Goal: Transaction & Acquisition: Purchase product/service

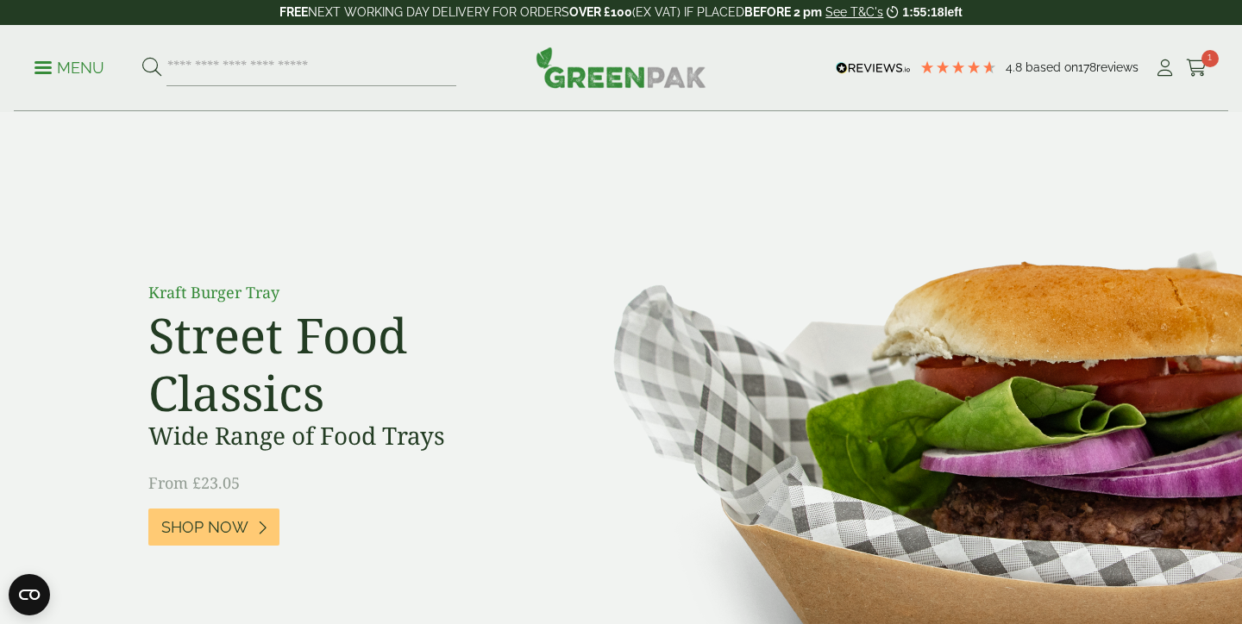
click at [47, 72] on link "Menu" at bounding box center [69, 66] width 70 height 17
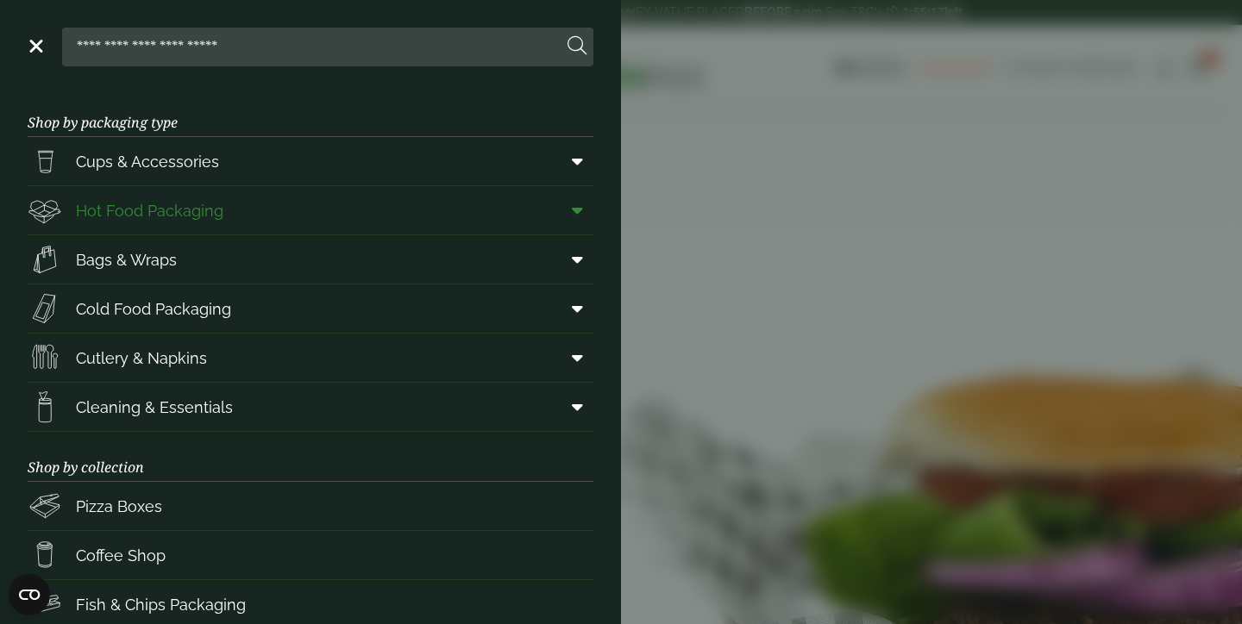
click at [207, 206] on span "Hot Food Packaging" at bounding box center [149, 210] width 147 height 23
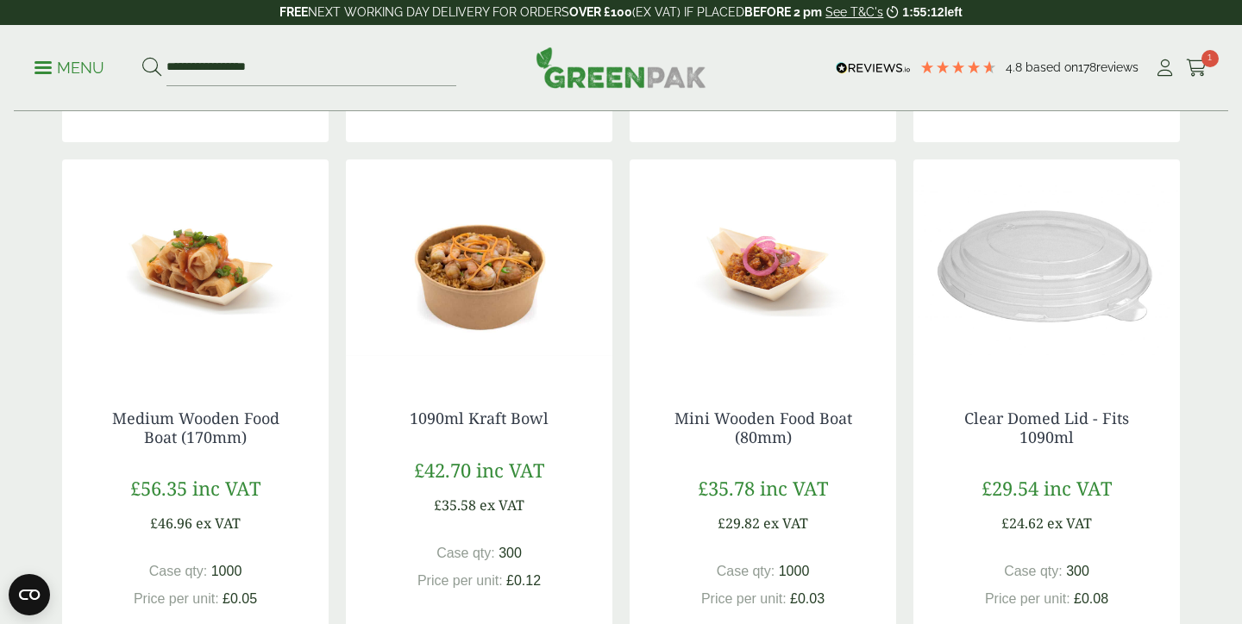
scroll to position [1955, 0]
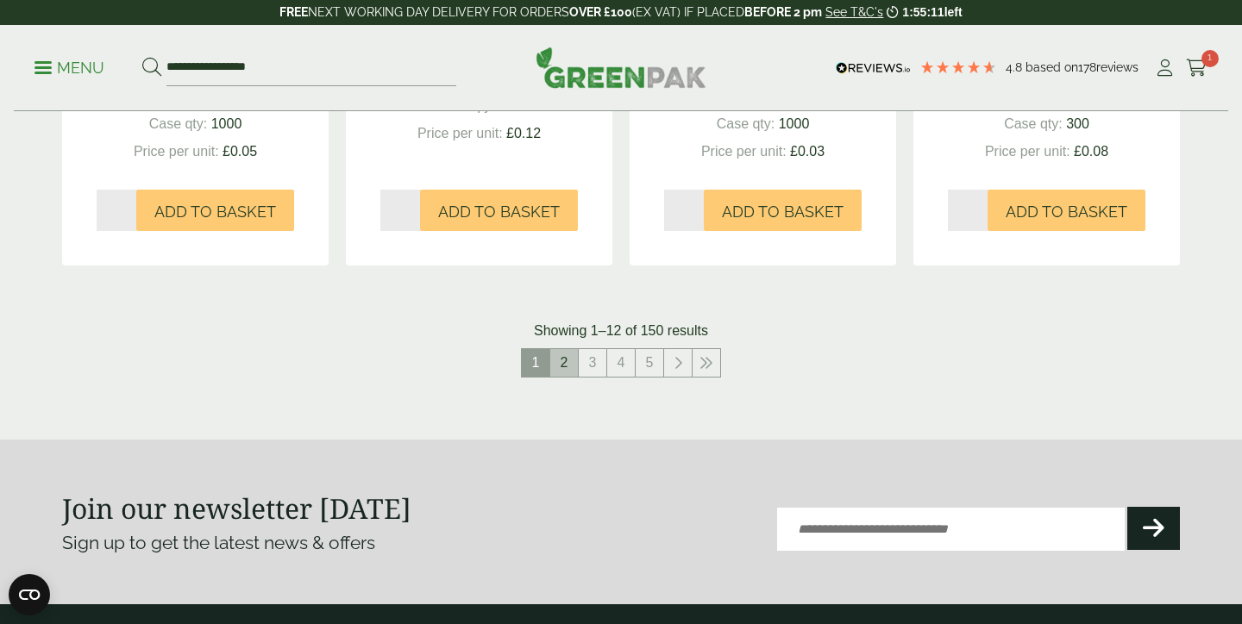
click at [563, 352] on link "2" at bounding box center [564, 363] width 28 height 28
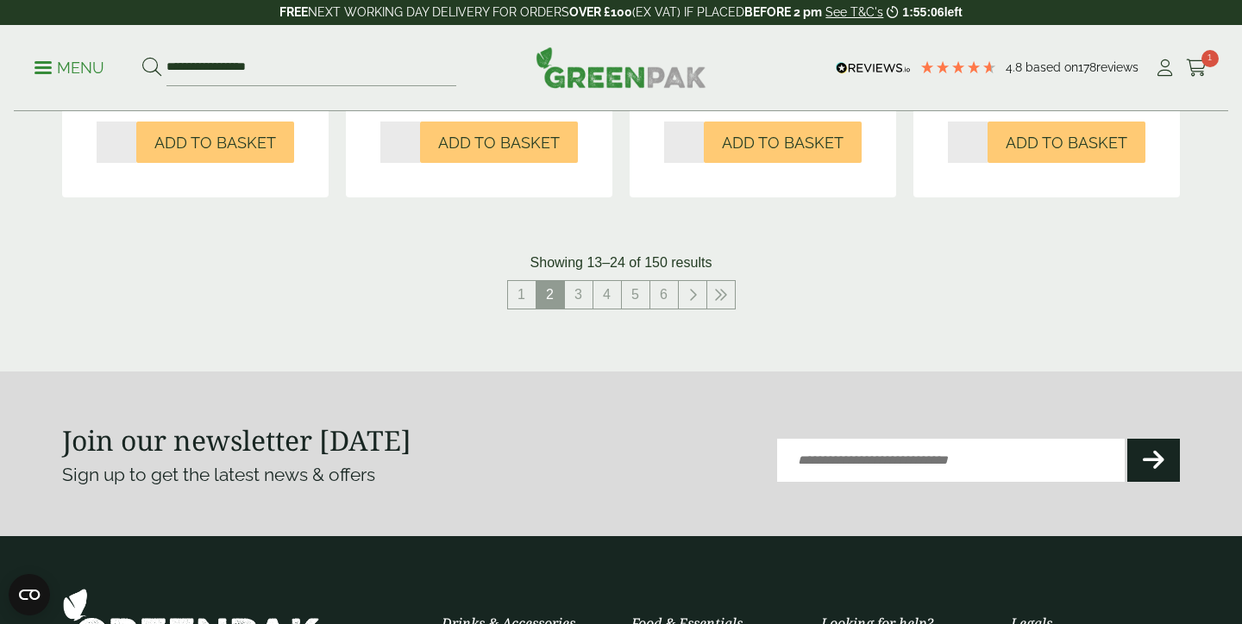
scroll to position [2031, 0]
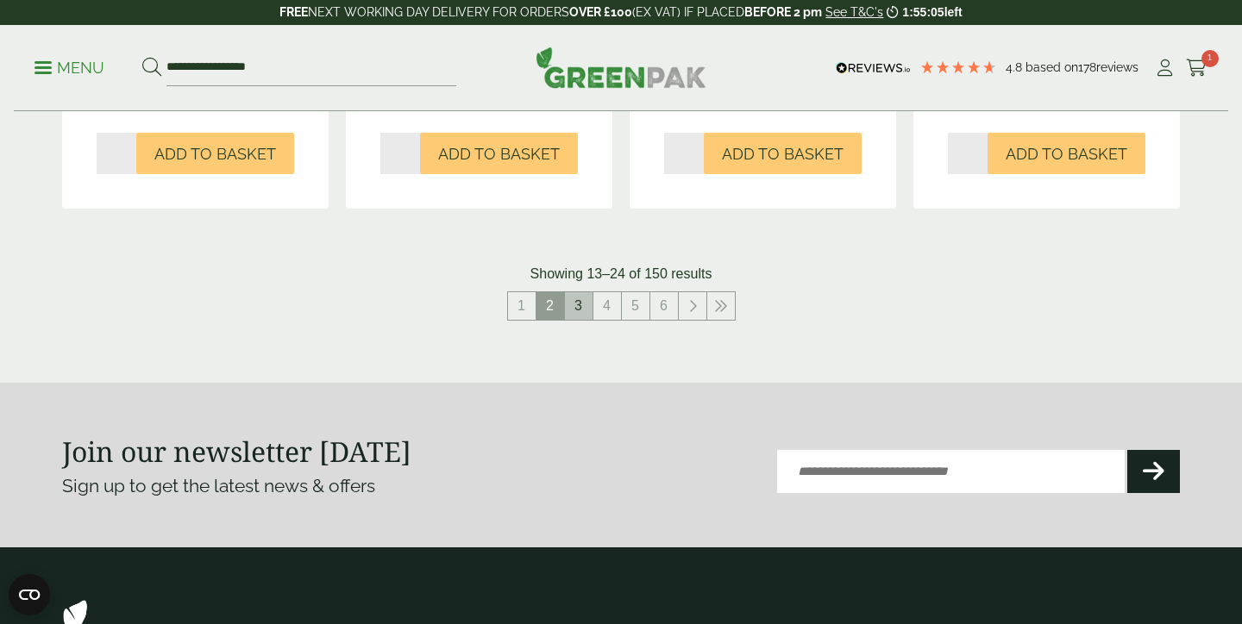
click at [576, 292] on link "3" at bounding box center [579, 306] width 28 height 28
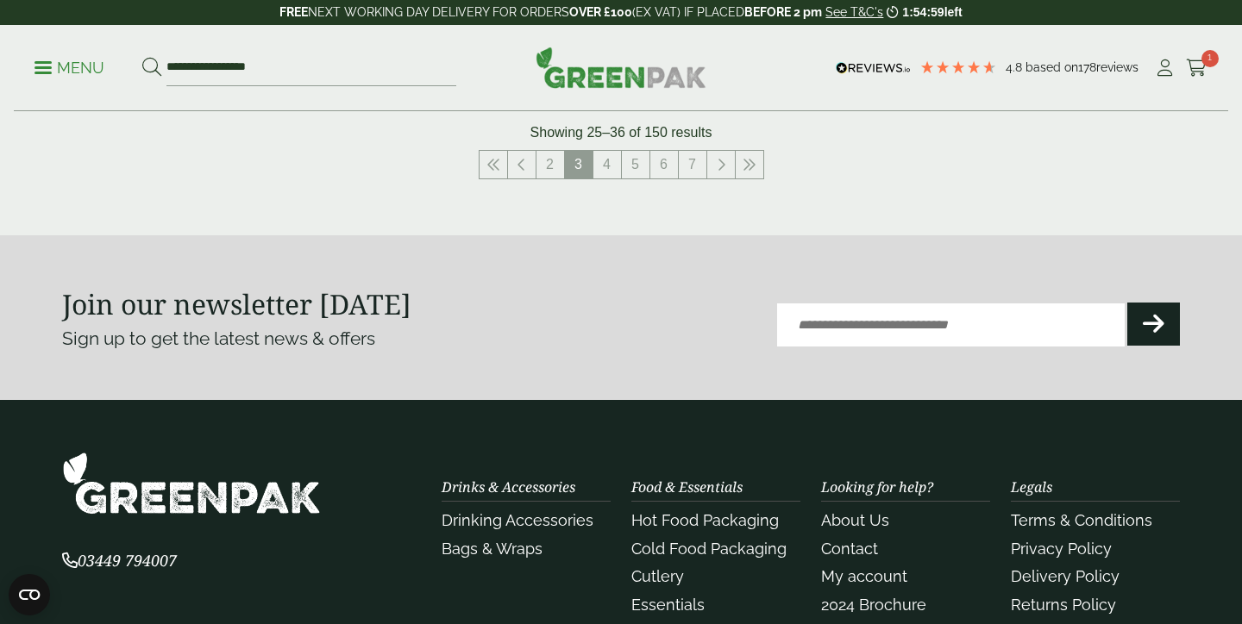
scroll to position [2150, 0]
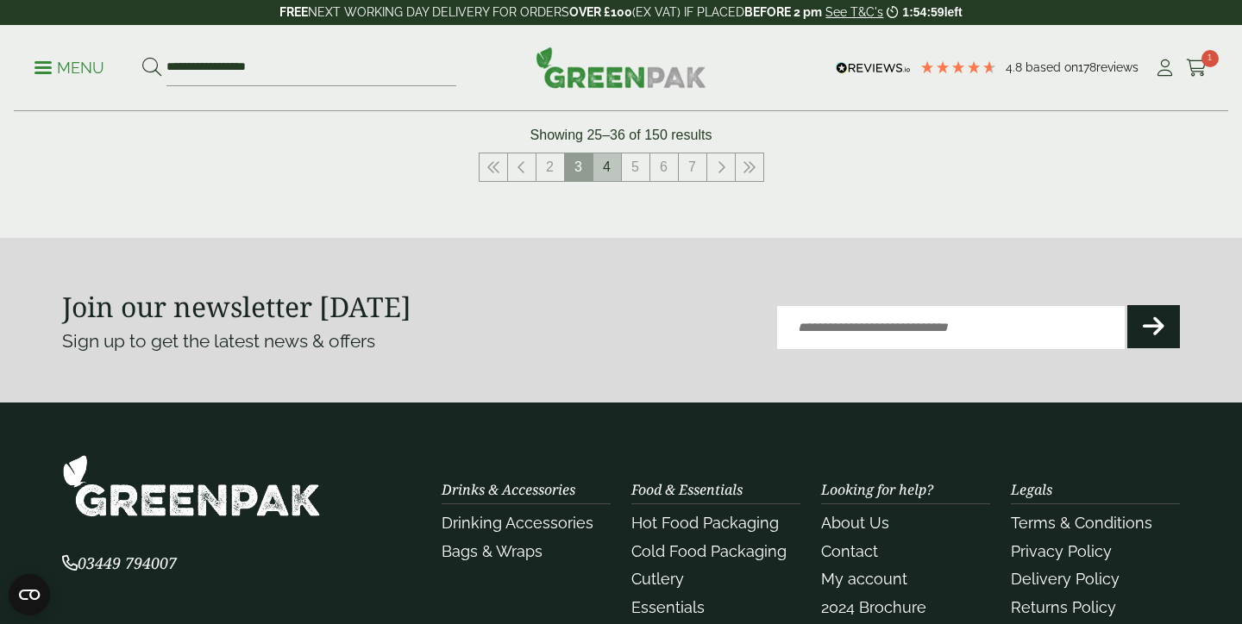
click at [598, 162] on link "4" at bounding box center [607, 167] width 28 height 28
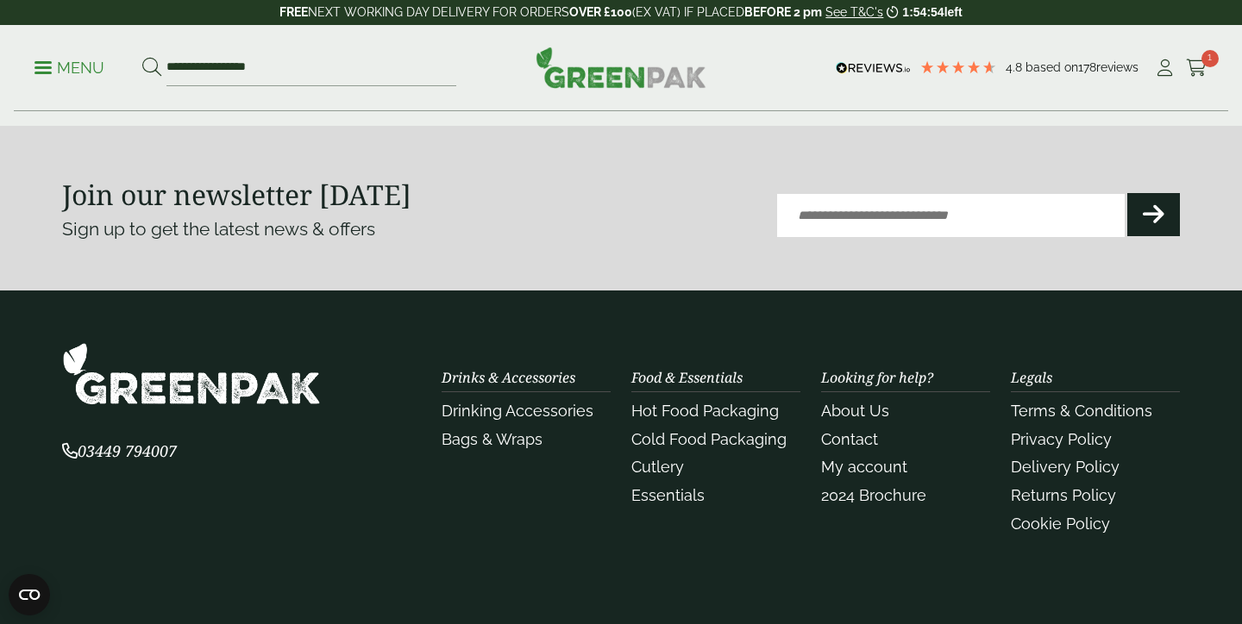
scroll to position [2174, 0]
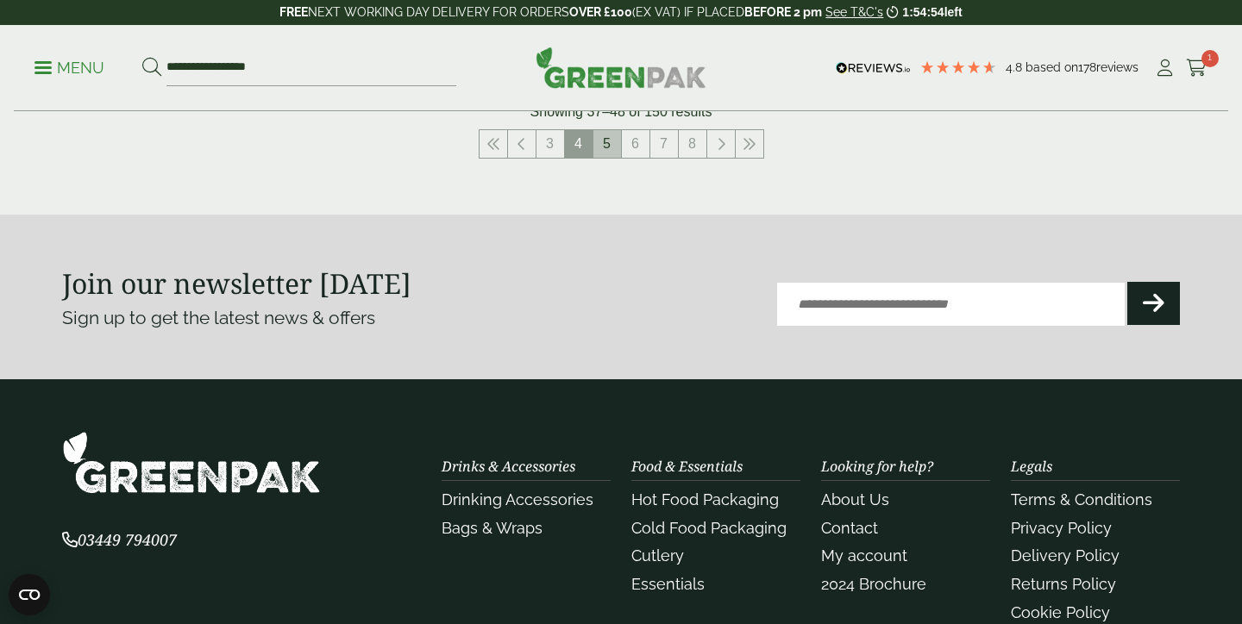
click at [600, 143] on link "5" at bounding box center [607, 144] width 28 height 28
click at [600, 143] on link "6" at bounding box center [607, 144] width 28 height 28
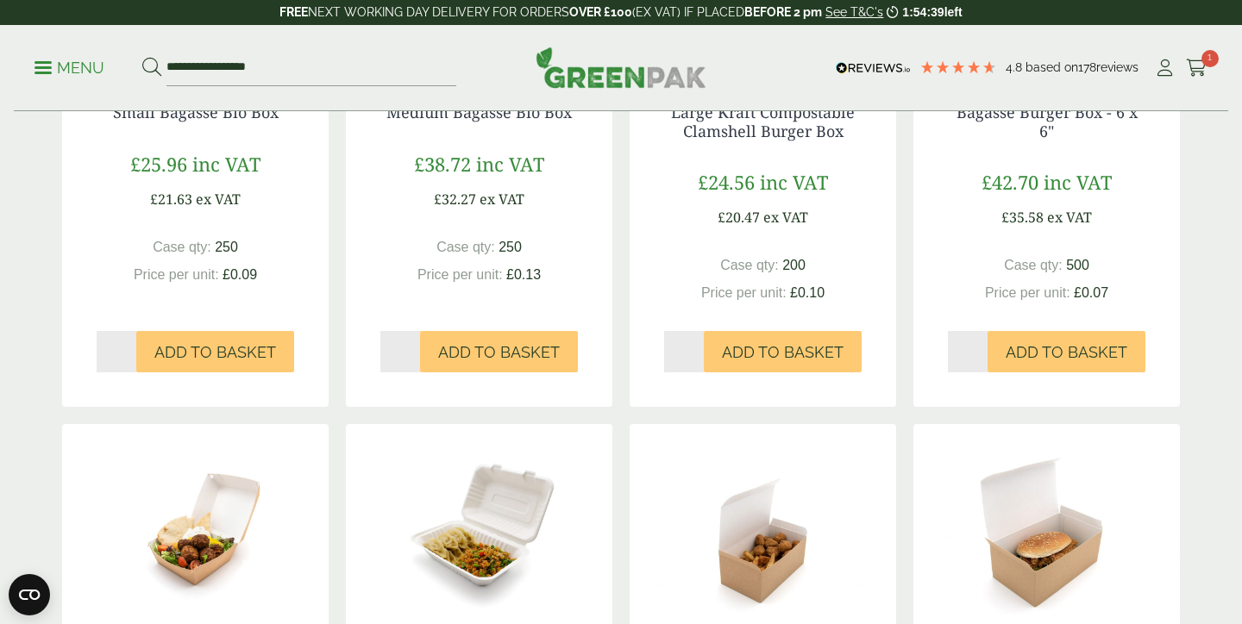
scroll to position [2174, 0]
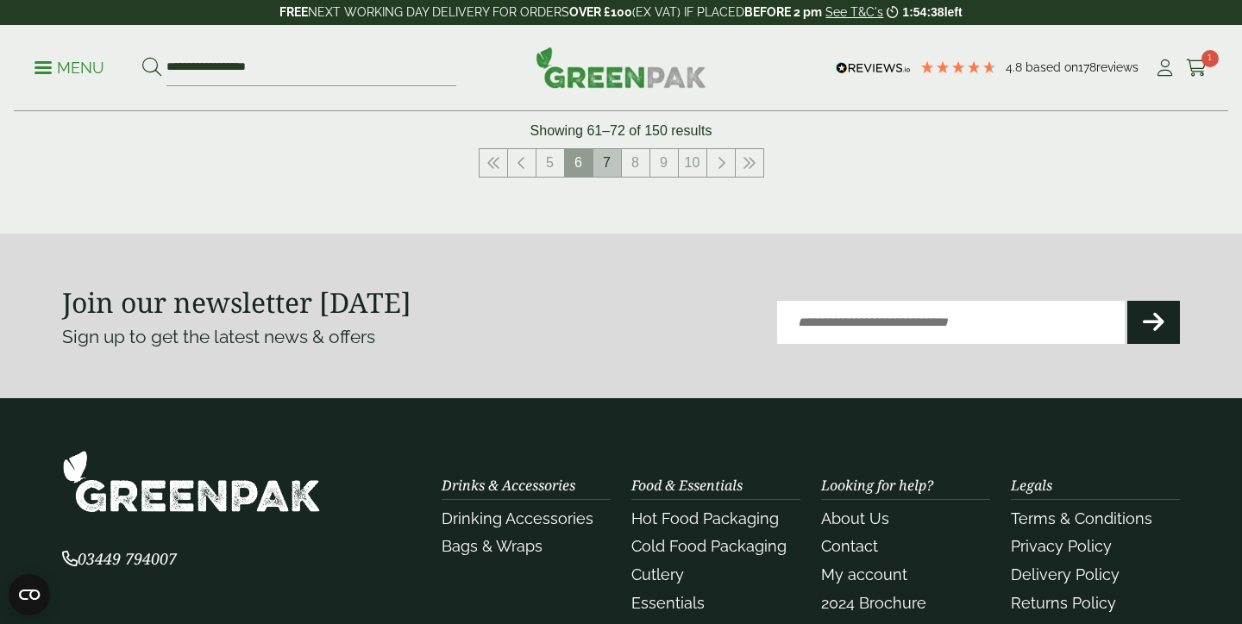
click at [617, 162] on link "7" at bounding box center [607, 163] width 28 height 28
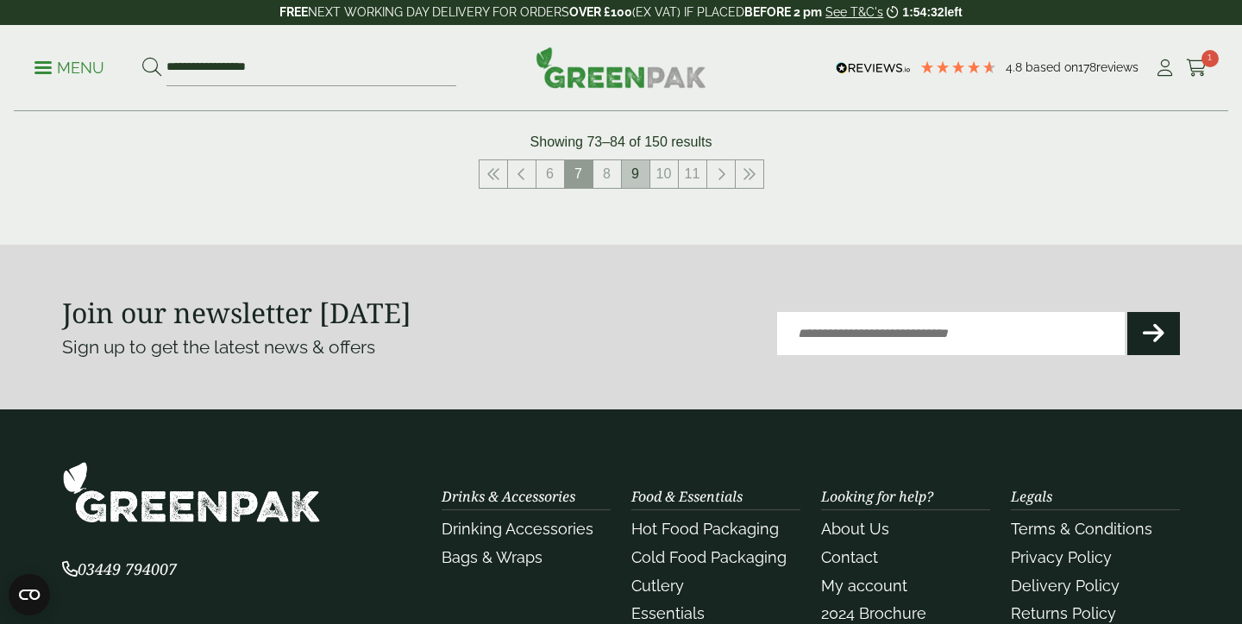
scroll to position [2150, 0]
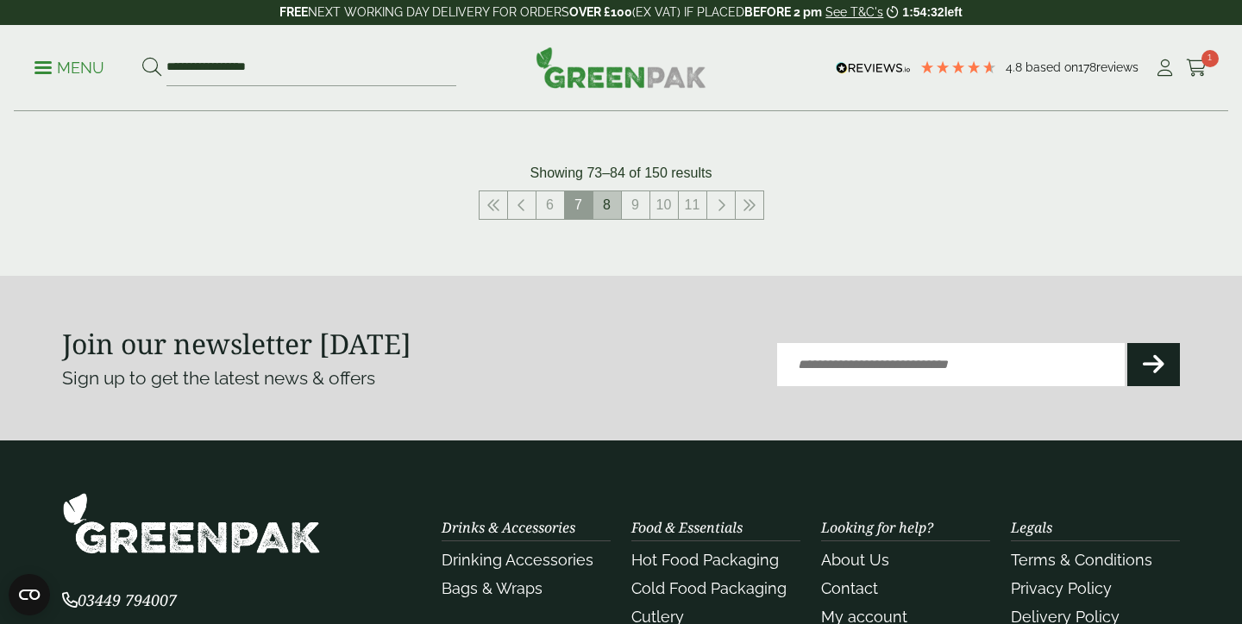
click at [610, 195] on link "8" at bounding box center [607, 205] width 28 height 28
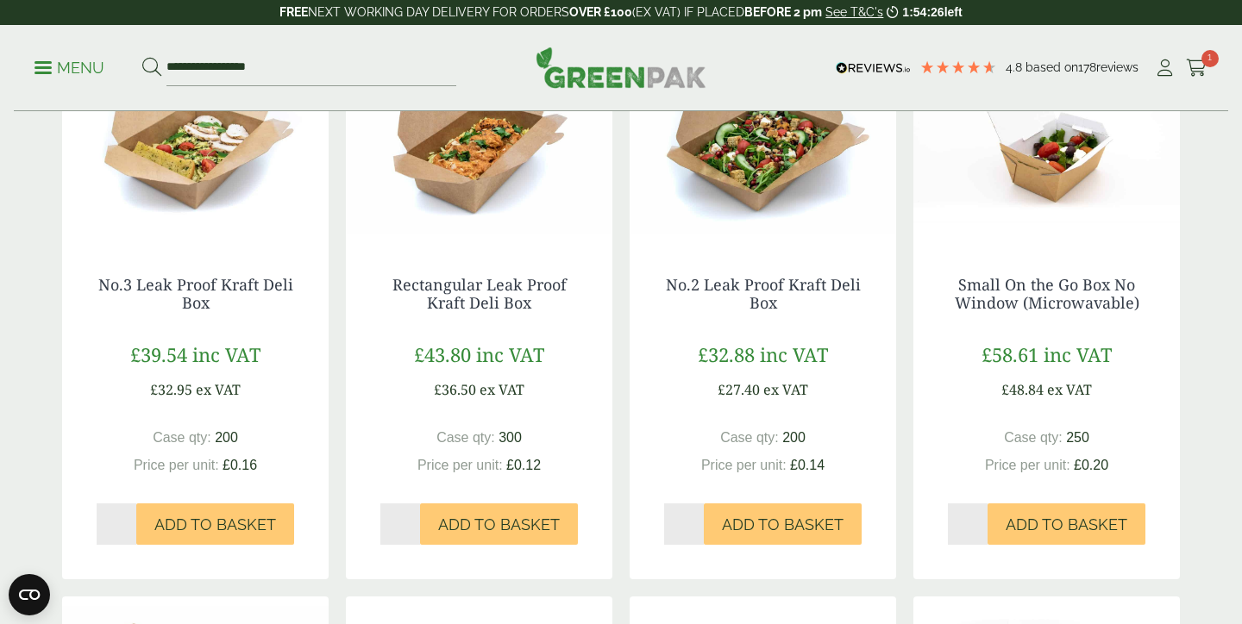
scroll to position [1057, 0]
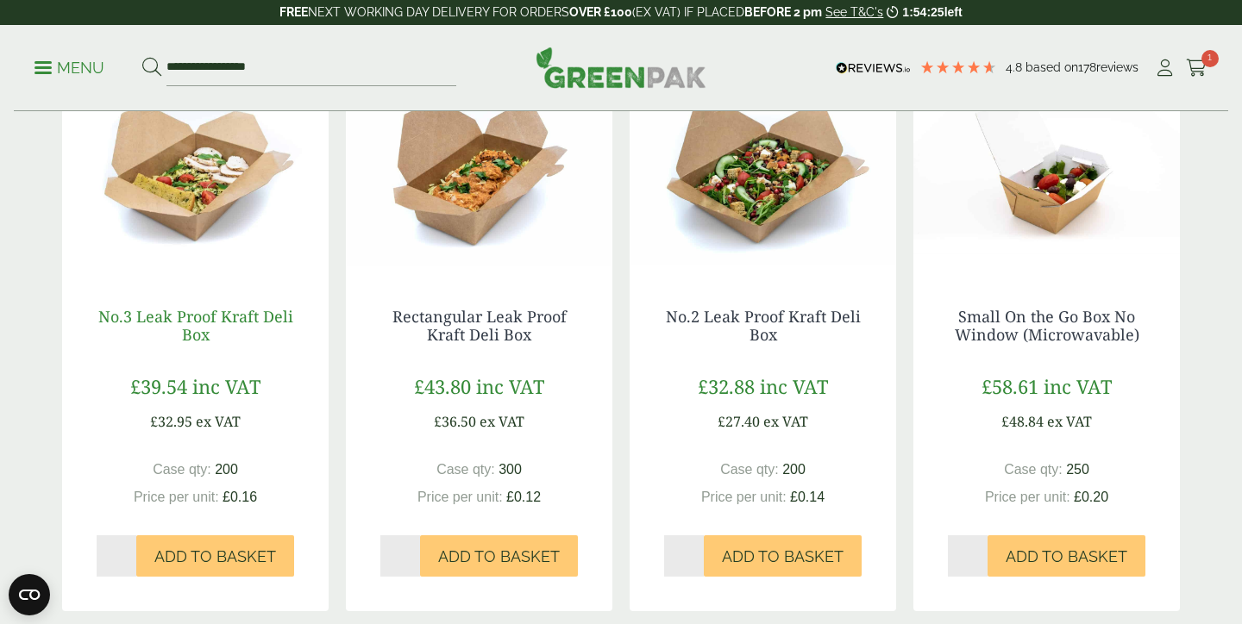
click at [203, 329] on link "No.3 Leak Proof Kraft Deli Box" at bounding box center [195, 326] width 195 height 40
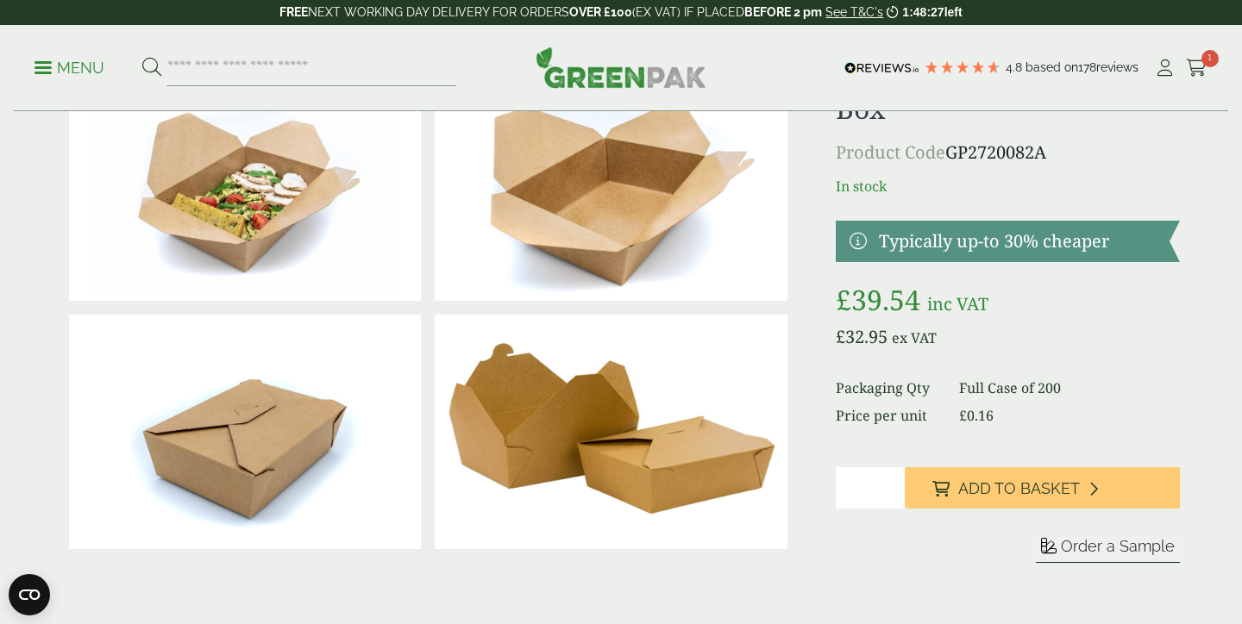
scroll to position [171, 0]
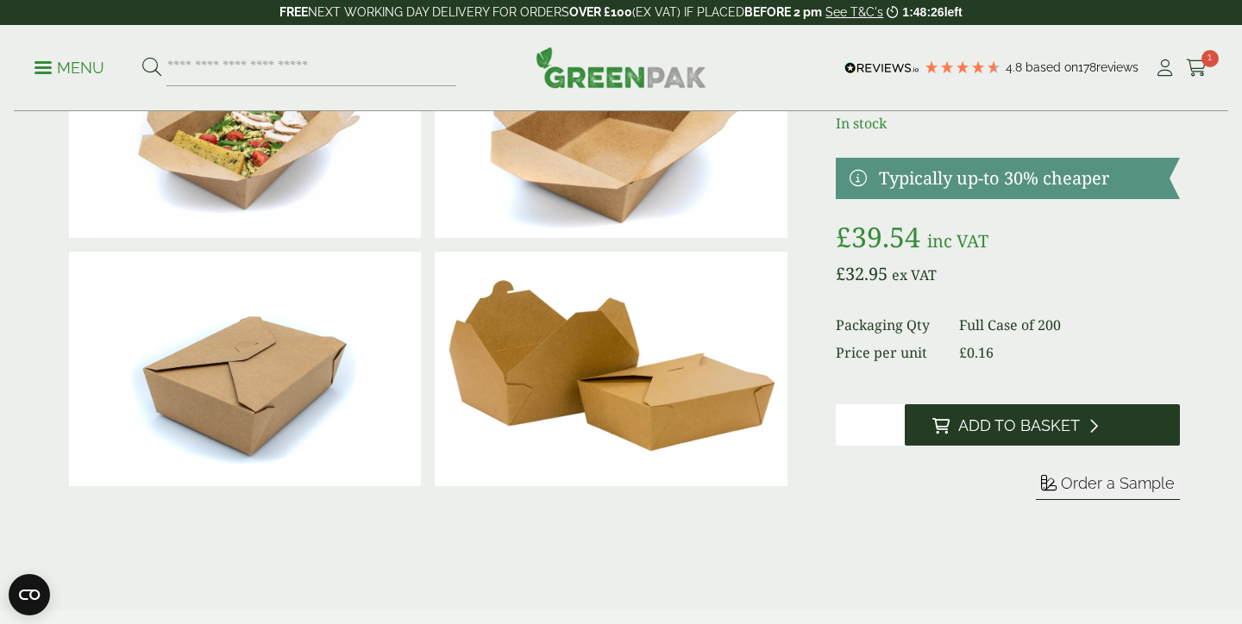
click at [971, 418] on span "Add to Basket" at bounding box center [1019, 425] width 122 height 19
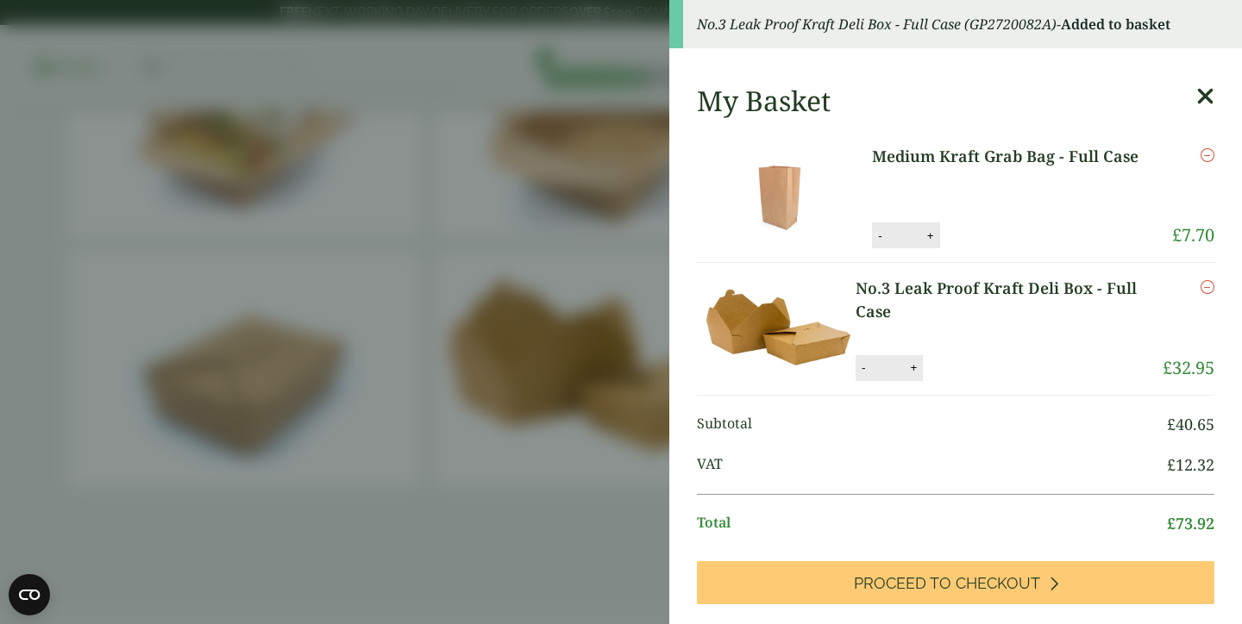
click at [886, 240] on button "-" at bounding box center [880, 235] width 14 height 15
click at [982, 227] on button "Update" at bounding box center [986, 236] width 86 height 26
type input "*"
click at [922, 362] on button "+" at bounding box center [913, 367] width 17 height 15
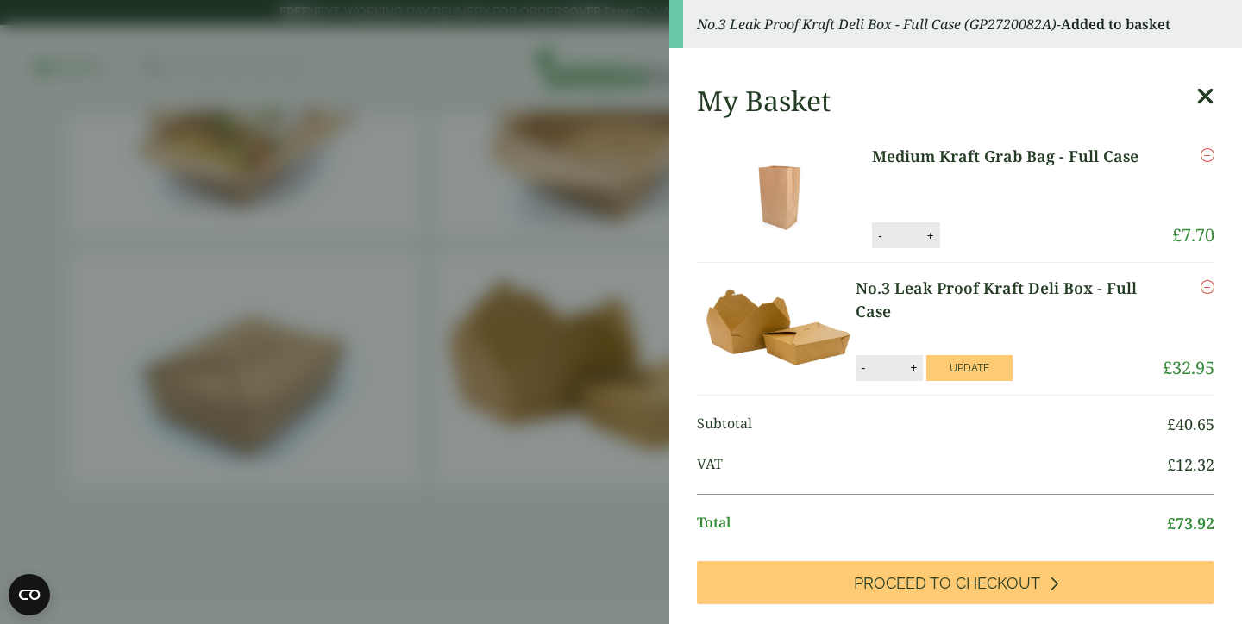
click at [922, 362] on button "+" at bounding box center [913, 367] width 17 height 15
type input "*"
click at [967, 369] on button "Update" at bounding box center [969, 368] width 86 height 26
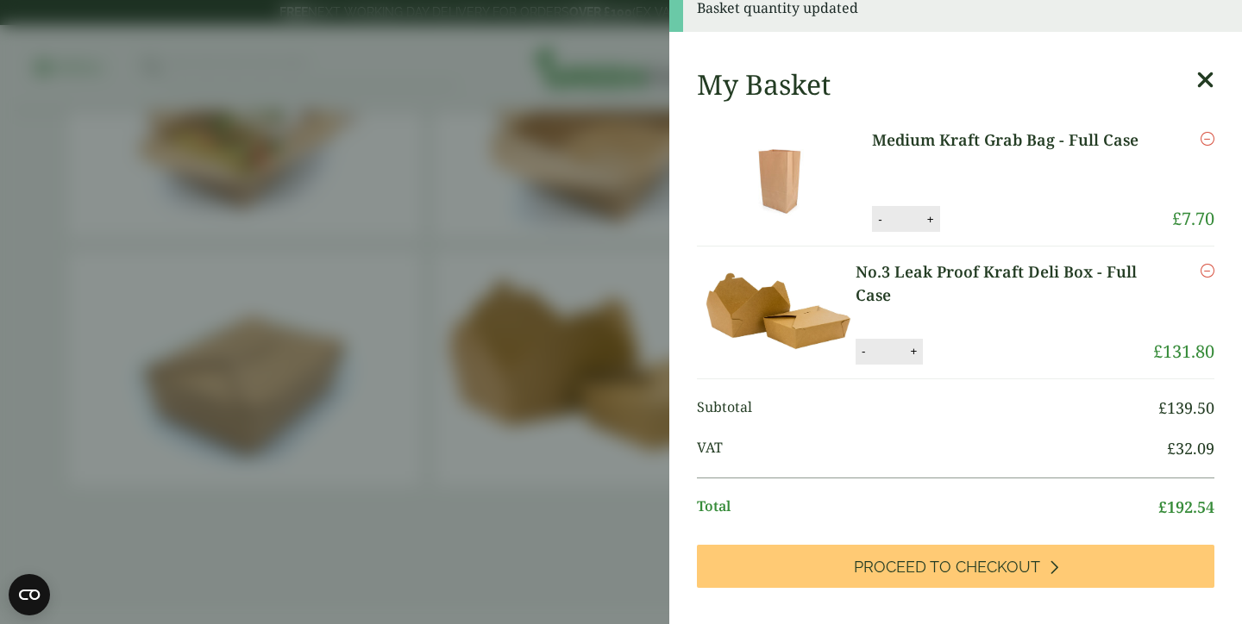
scroll to position [19, 0]
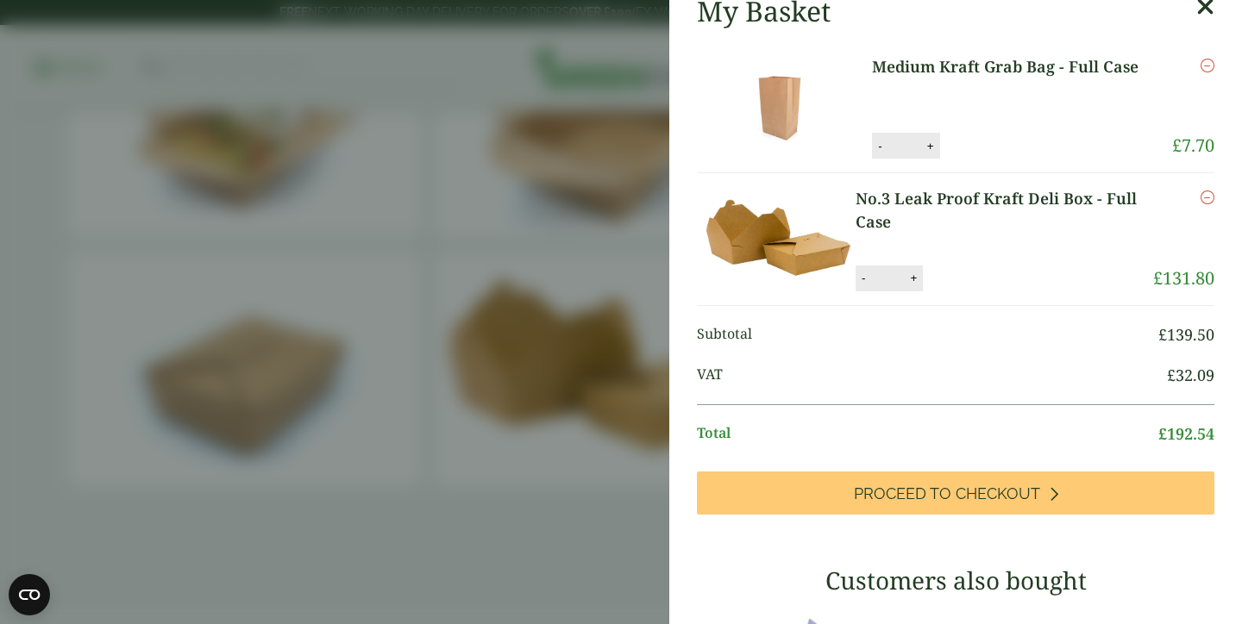
click at [1206, 7] on icon at bounding box center [1205, 7] width 18 height 24
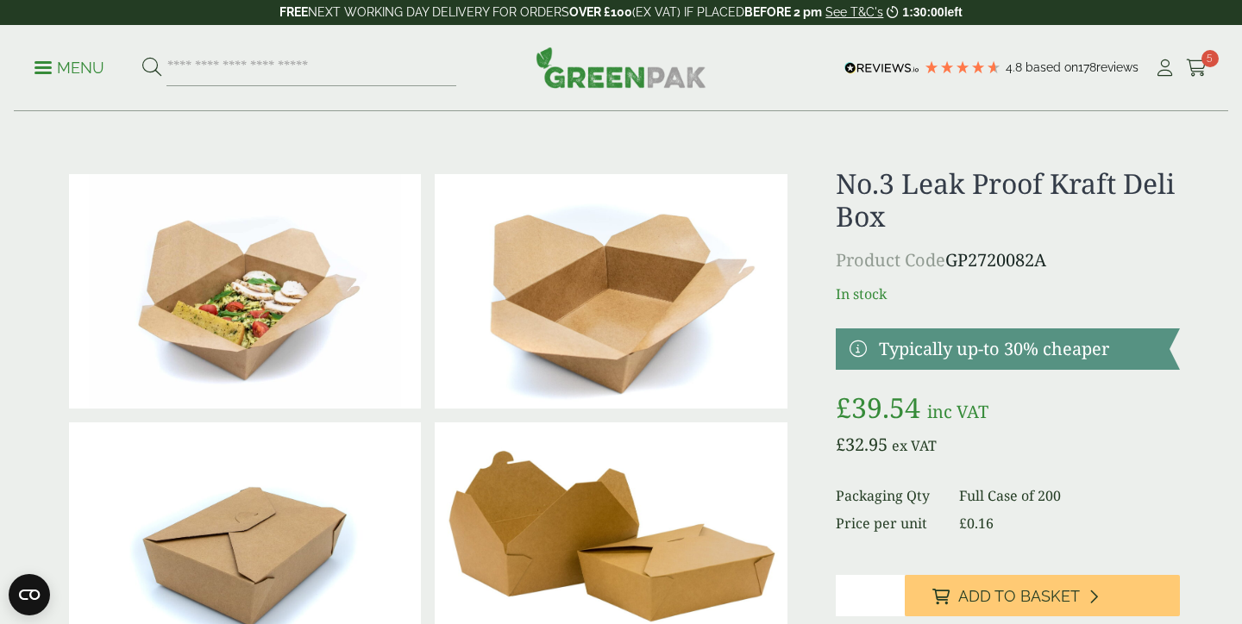
scroll to position [0, 0]
click at [64, 76] on p "Menu" at bounding box center [69, 68] width 70 height 21
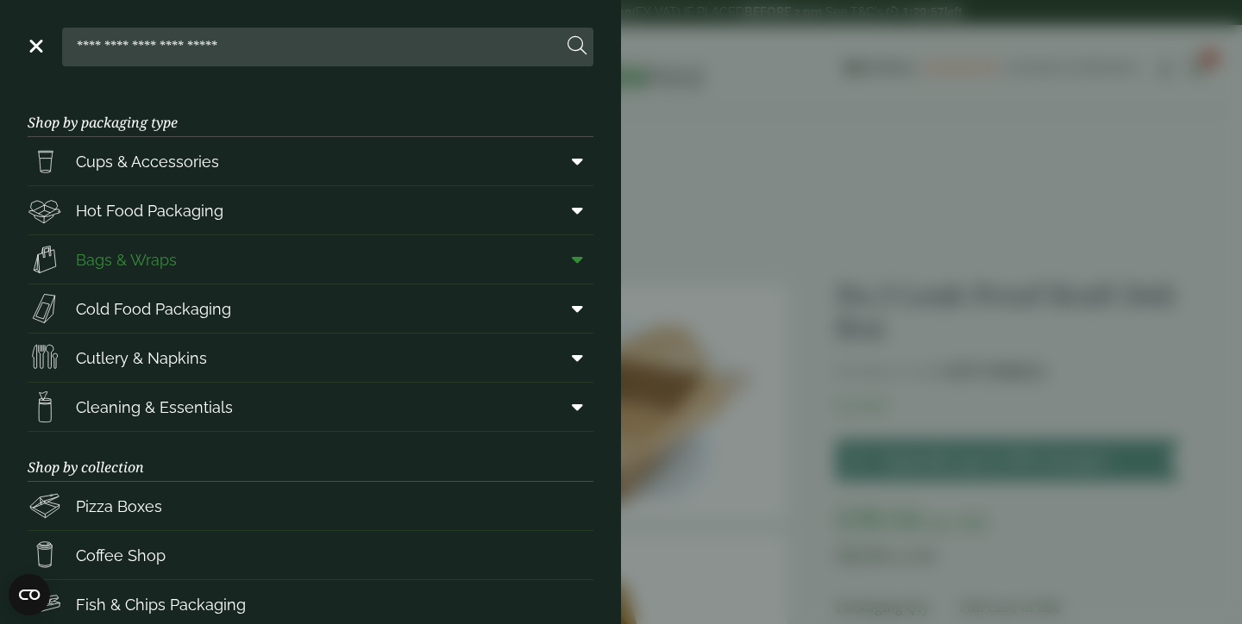
click at [337, 280] on link "Bags & Wraps" at bounding box center [311, 259] width 566 height 48
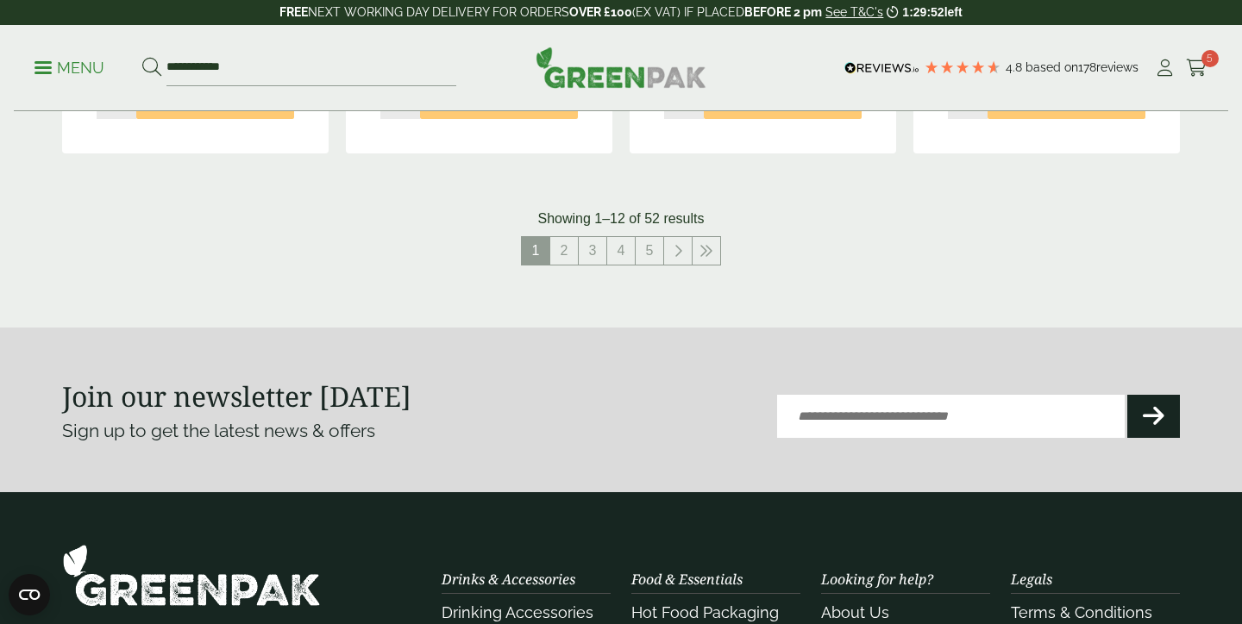
scroll to position [1963, 0]
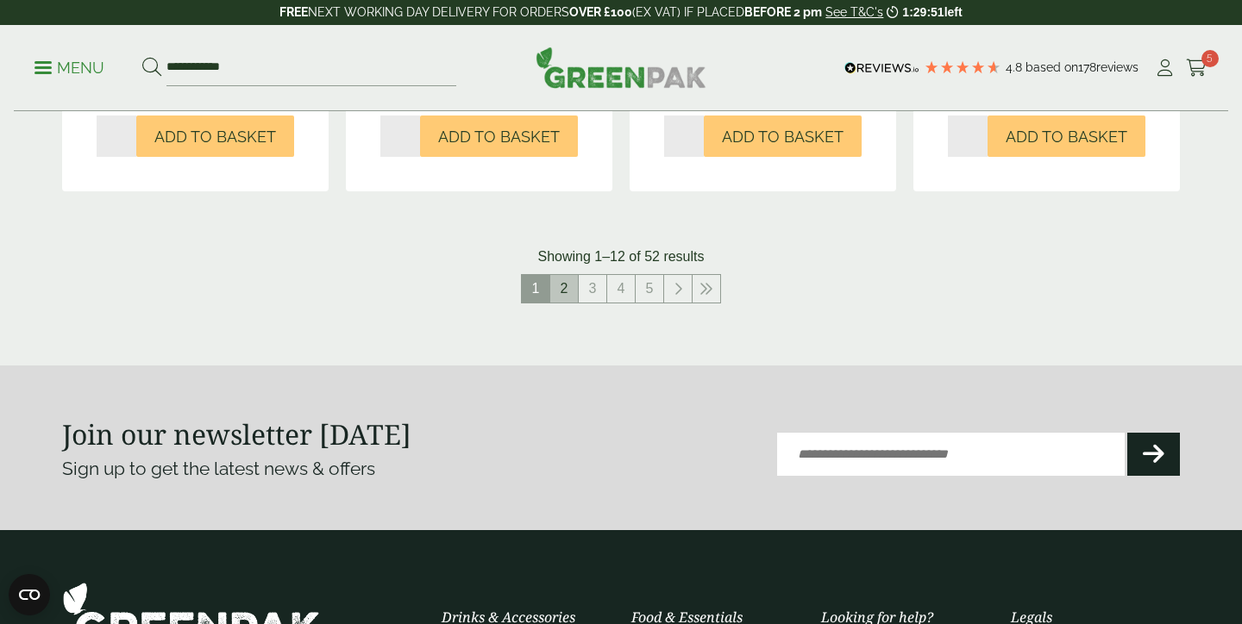
click at [560, 277] on link "2" at bounding box center [564, 289] width 28 height 28
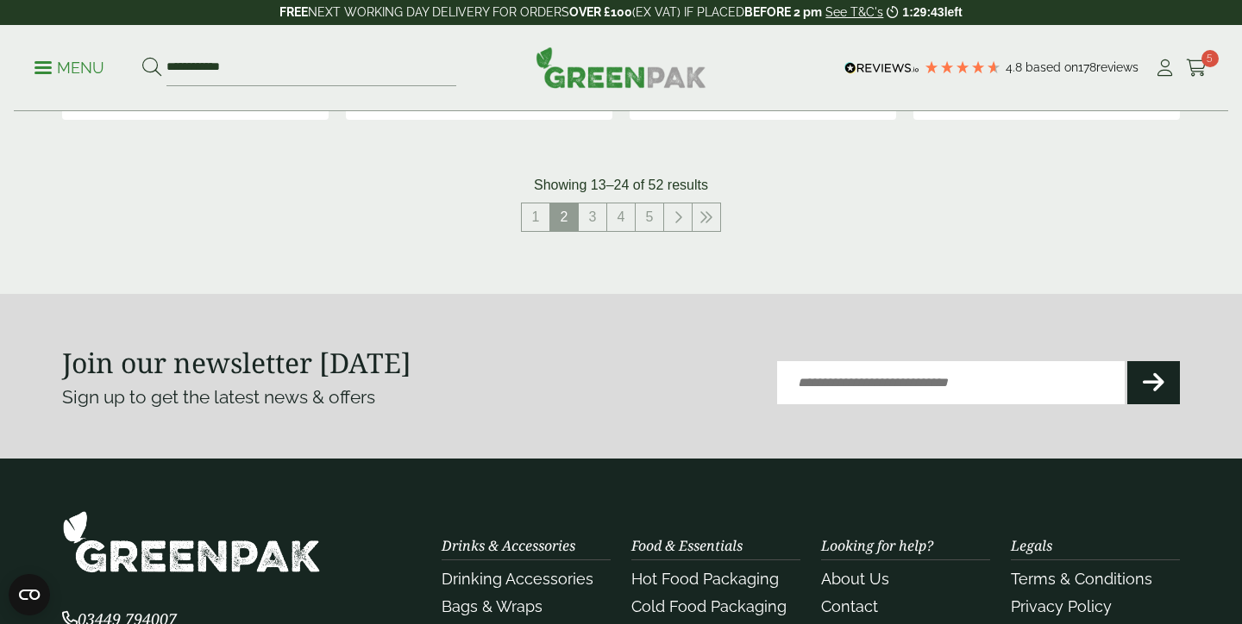
scroll to position [2032, 0]
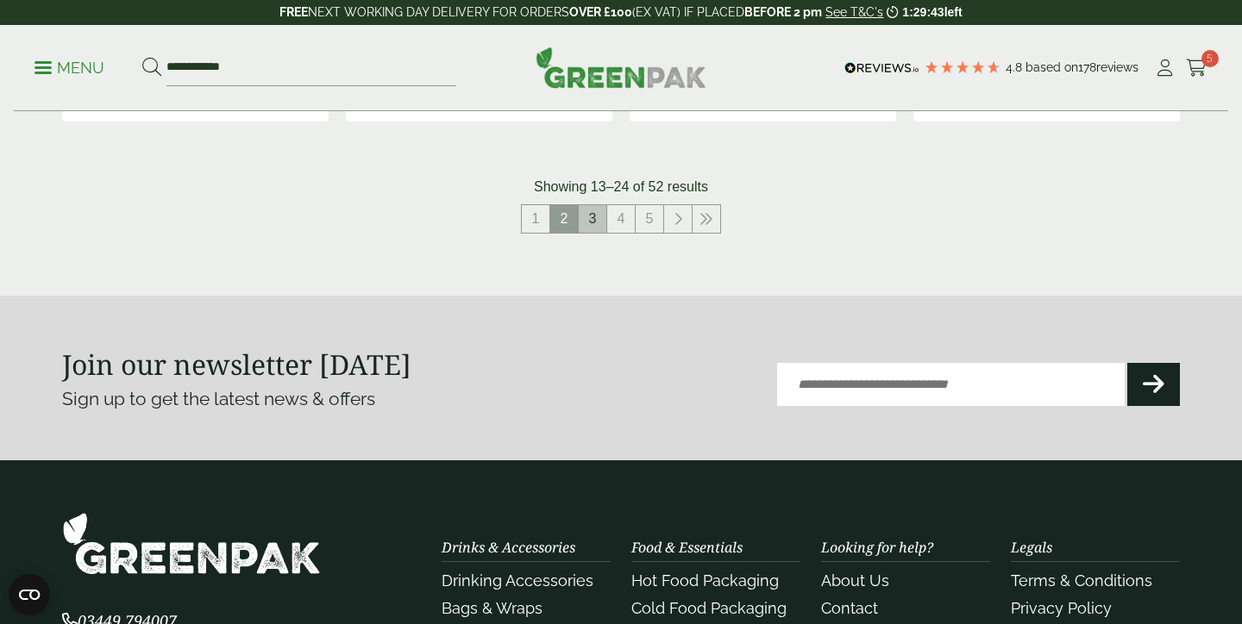
click at [589, 210] on link "3" at bounding box center [593, 219] width 28 height 28
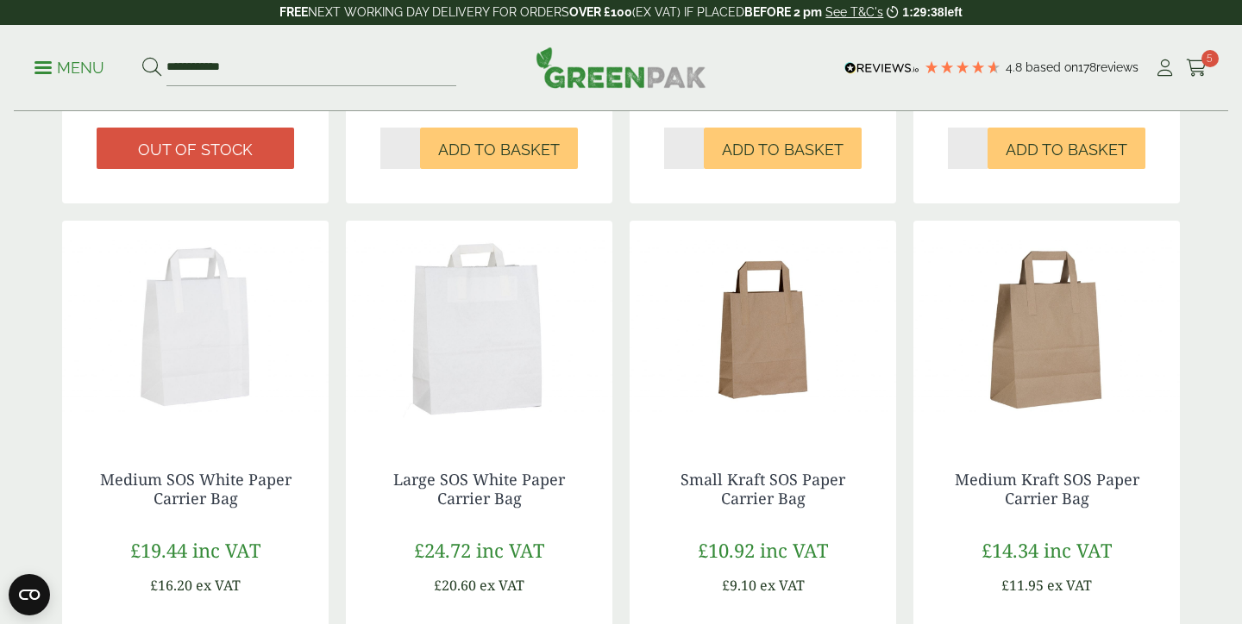
scroll to position [866, 0]
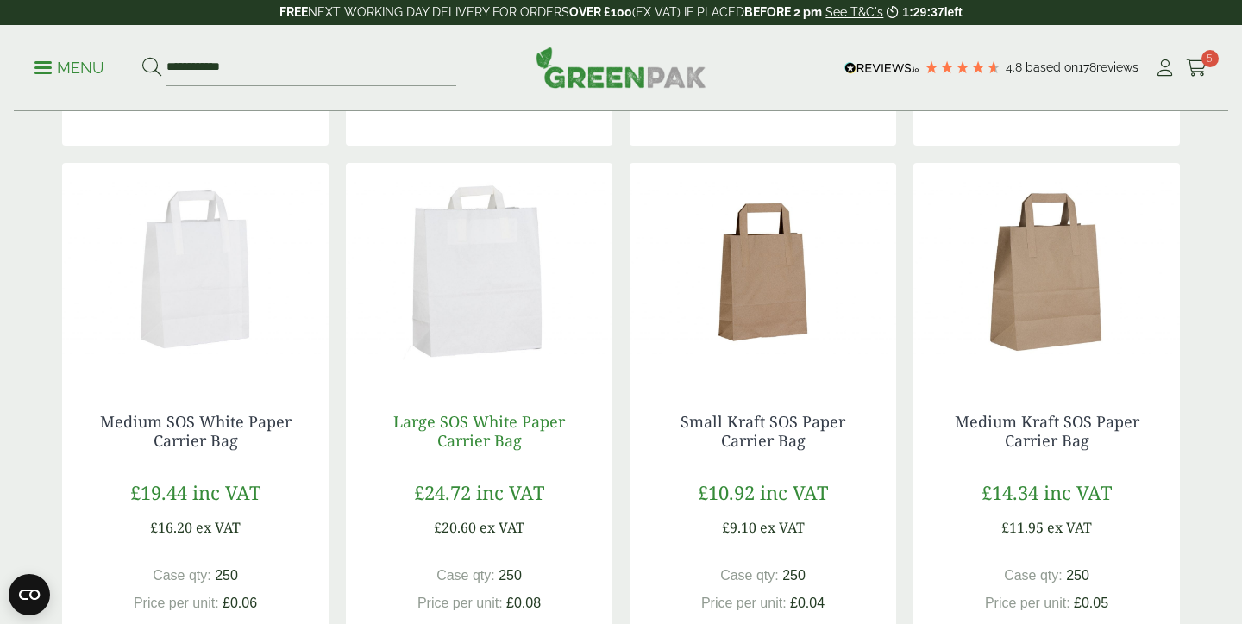
click at [489, 429] on link "Large SOS White Paper Carrier Bag" at bounding box center [479, 431] width 172 height 40
click at [486, 338] on img at bounding box center [479, 271] width 266 height 216
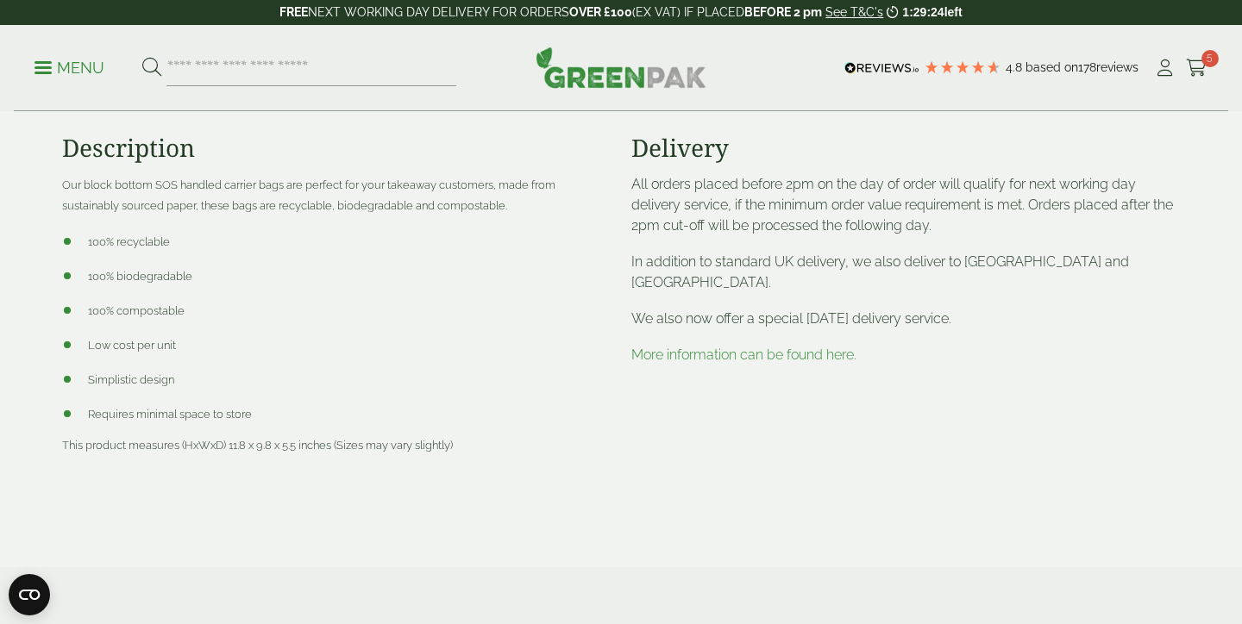
scroll to position [696, 0]
drag, startPoint x: 252, startPoint y: 448, endPoint x: 227, endPoint y: 448, distance: 25.0
click at [227, 448] on span "This product measures (HxWxD) 11.8 x 9.8 x 5.5 inches (Sizes may vary slightly)" at bounding box center [257, 445] width 391 height 13
copy span "11.8"
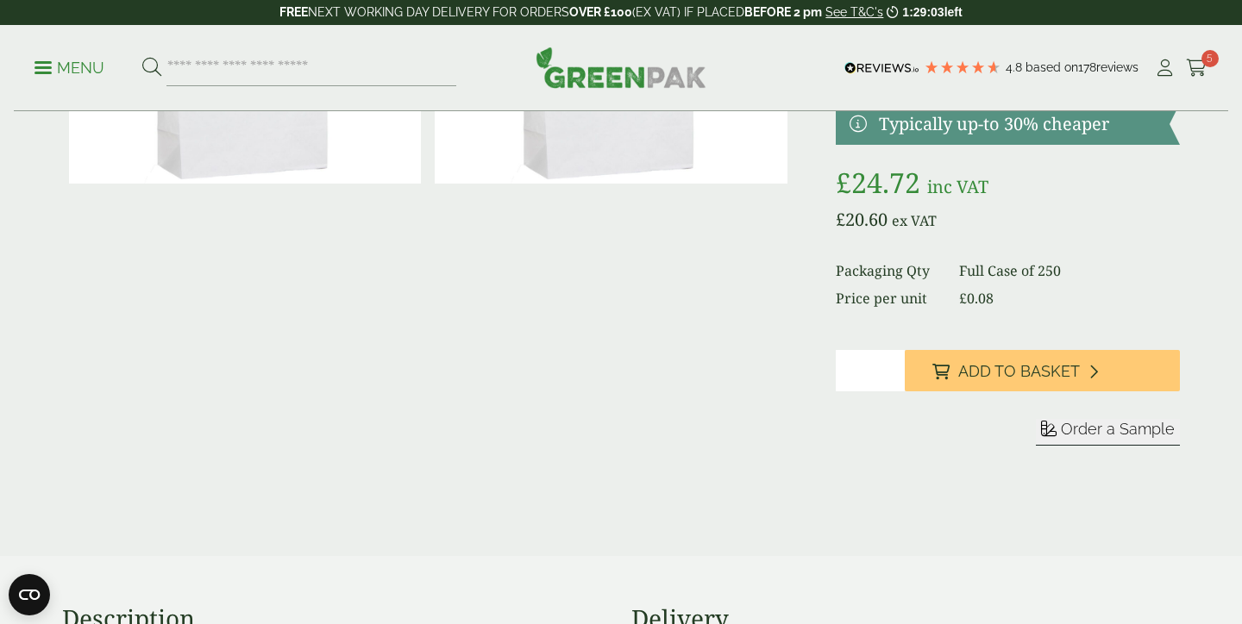
scroll to position [224, 0]
click at [222, 0] on p "FREE NEXT WORKING DAY DELIVERY FOR ORDERS OVER £100 (EX VAT) IF PLACED BEFORE 2…" at bounding box center [621, 12] width 1242 height 25
